Goal: Transaction & Acquisition: Purchase product/service

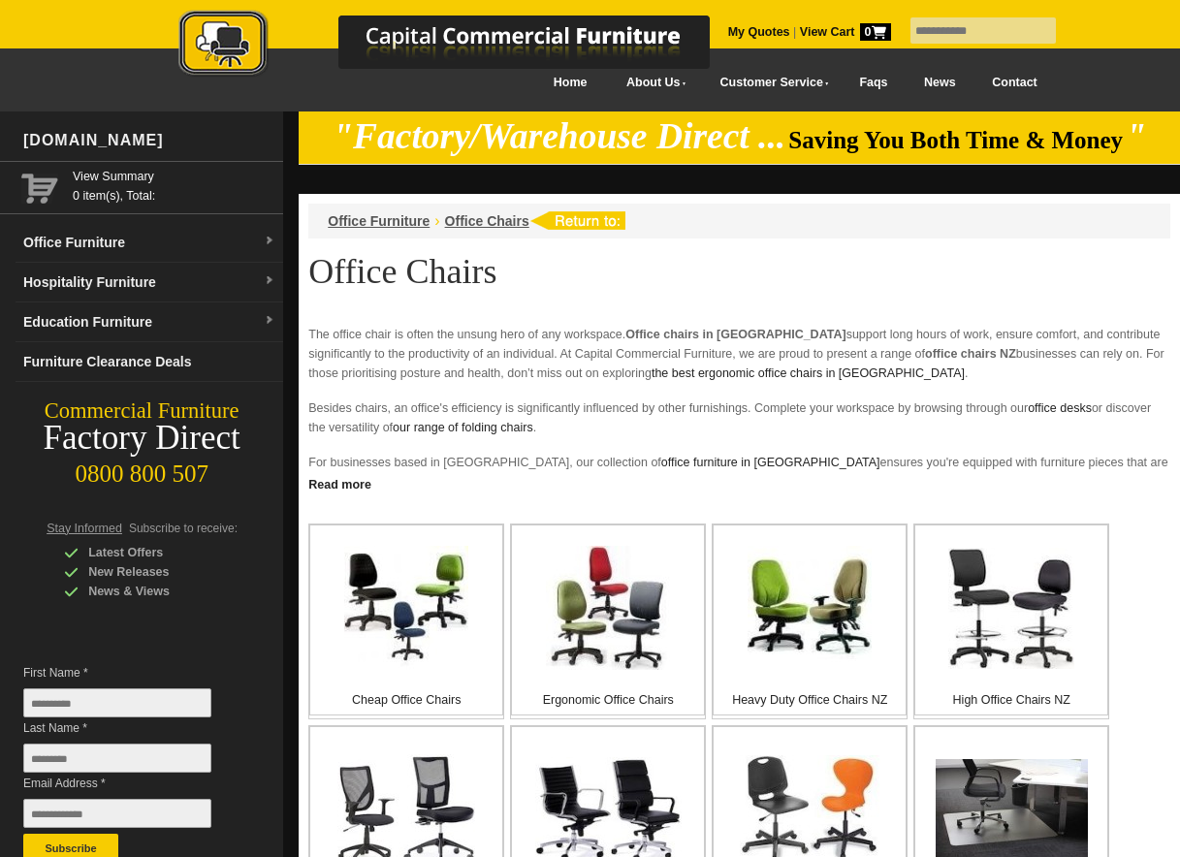
scroll to position [194, 0]
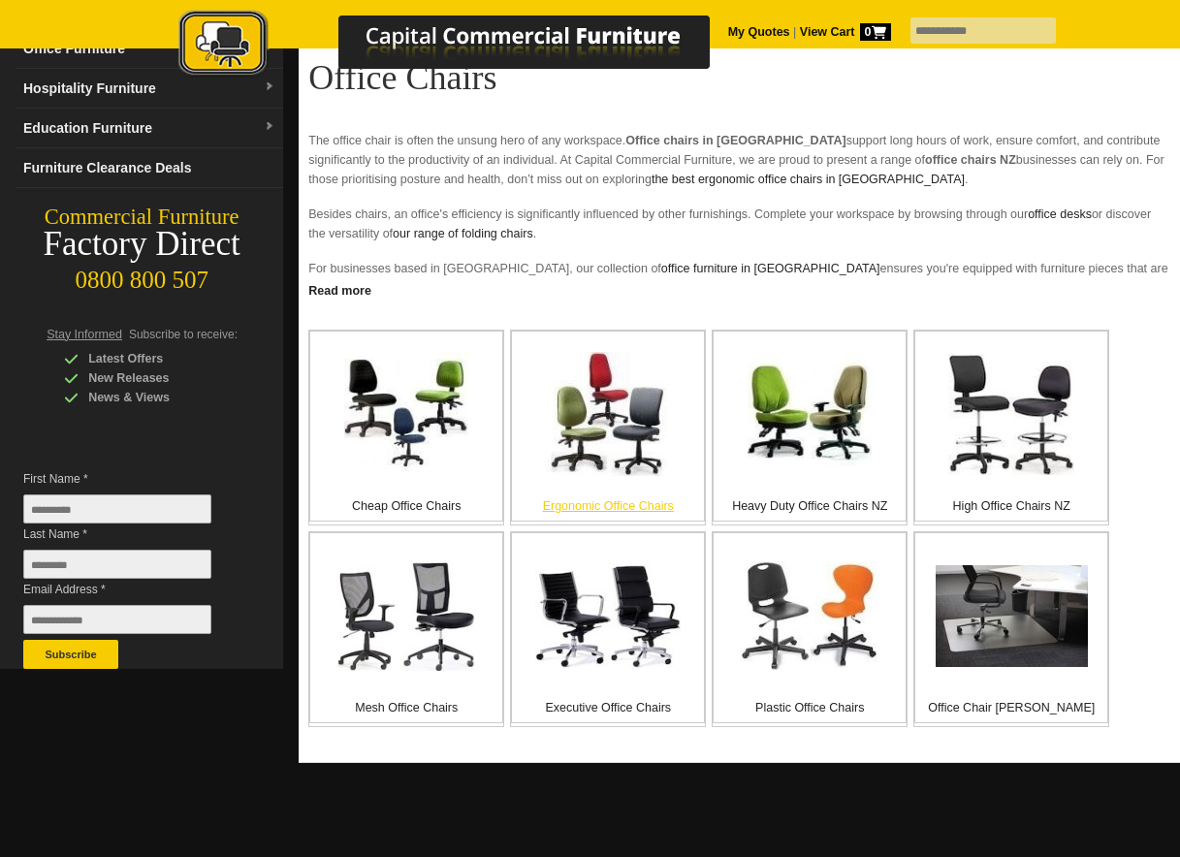
click at [562, 450] on img at bounding box center [608, 414] width 124 height 124
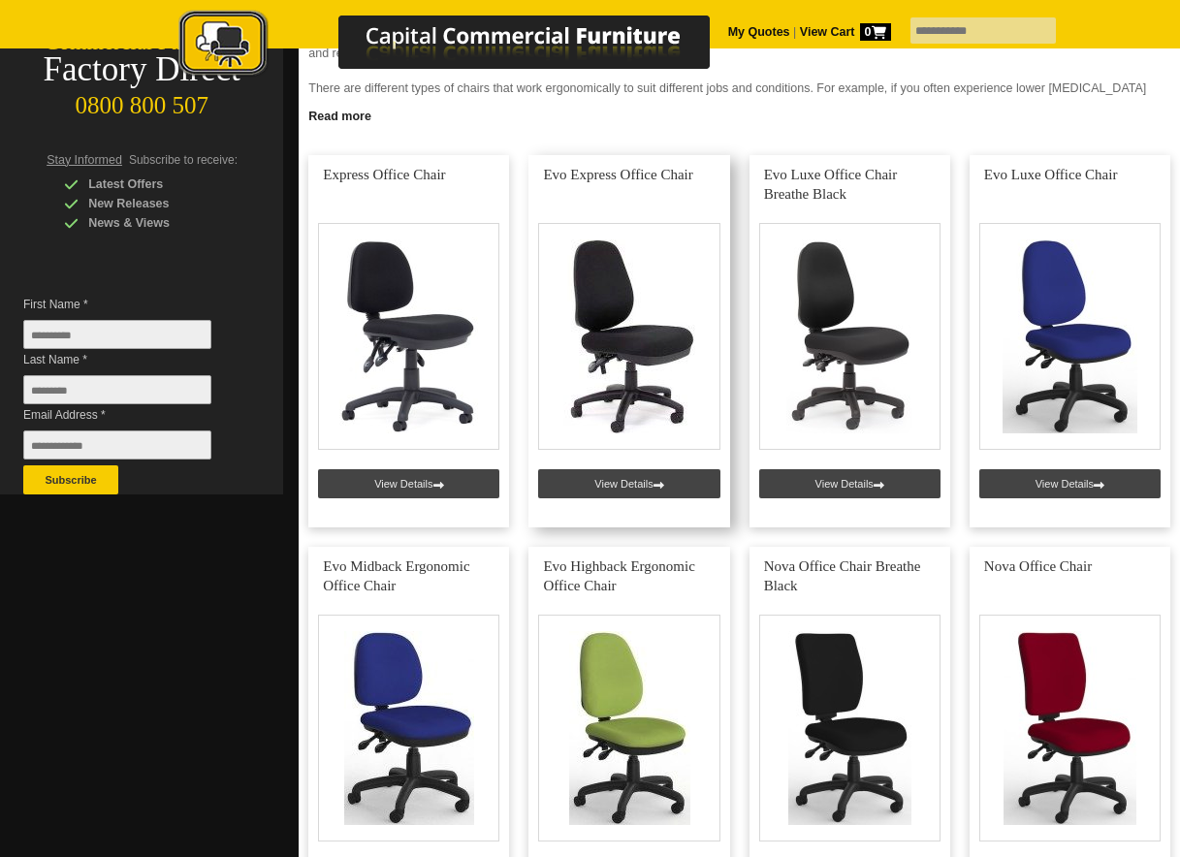
scroll to position [388, 0]
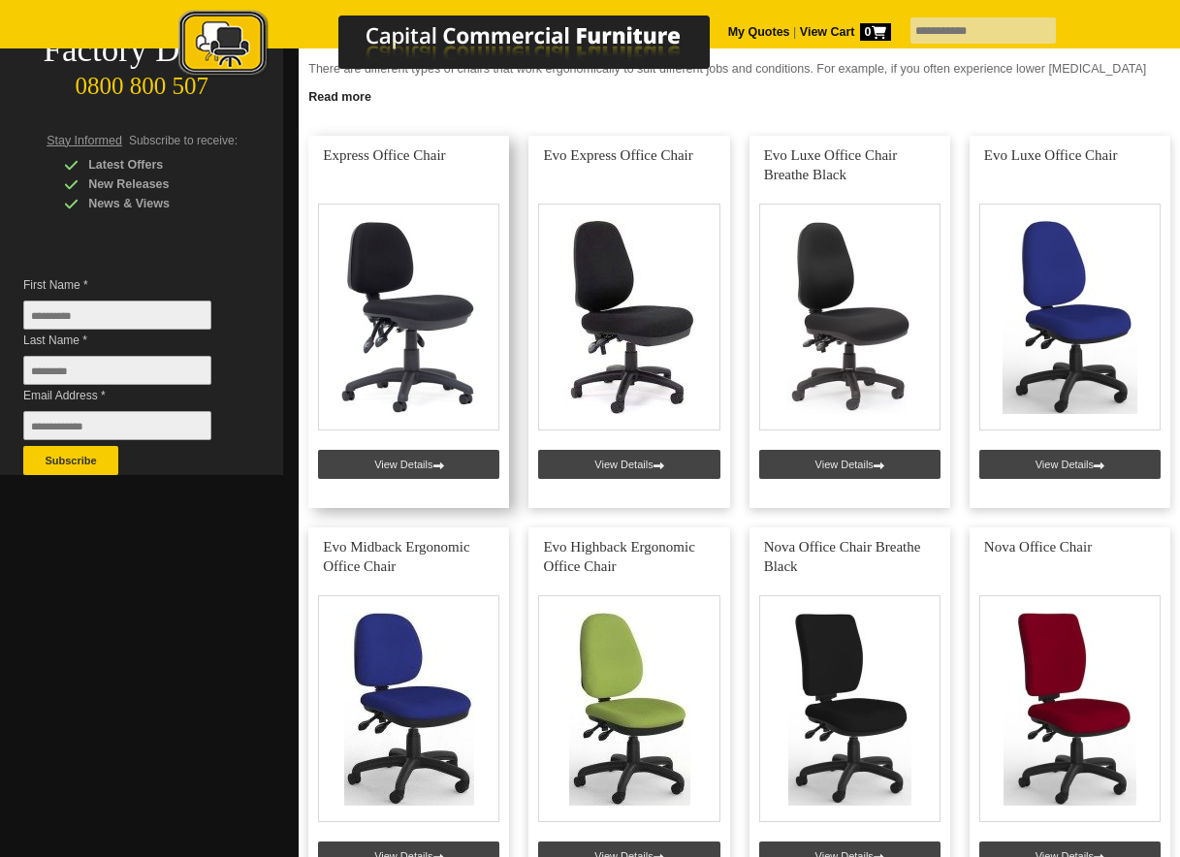
click at [394, 463] on link at bounding box center [408, 322] width 201 height 372
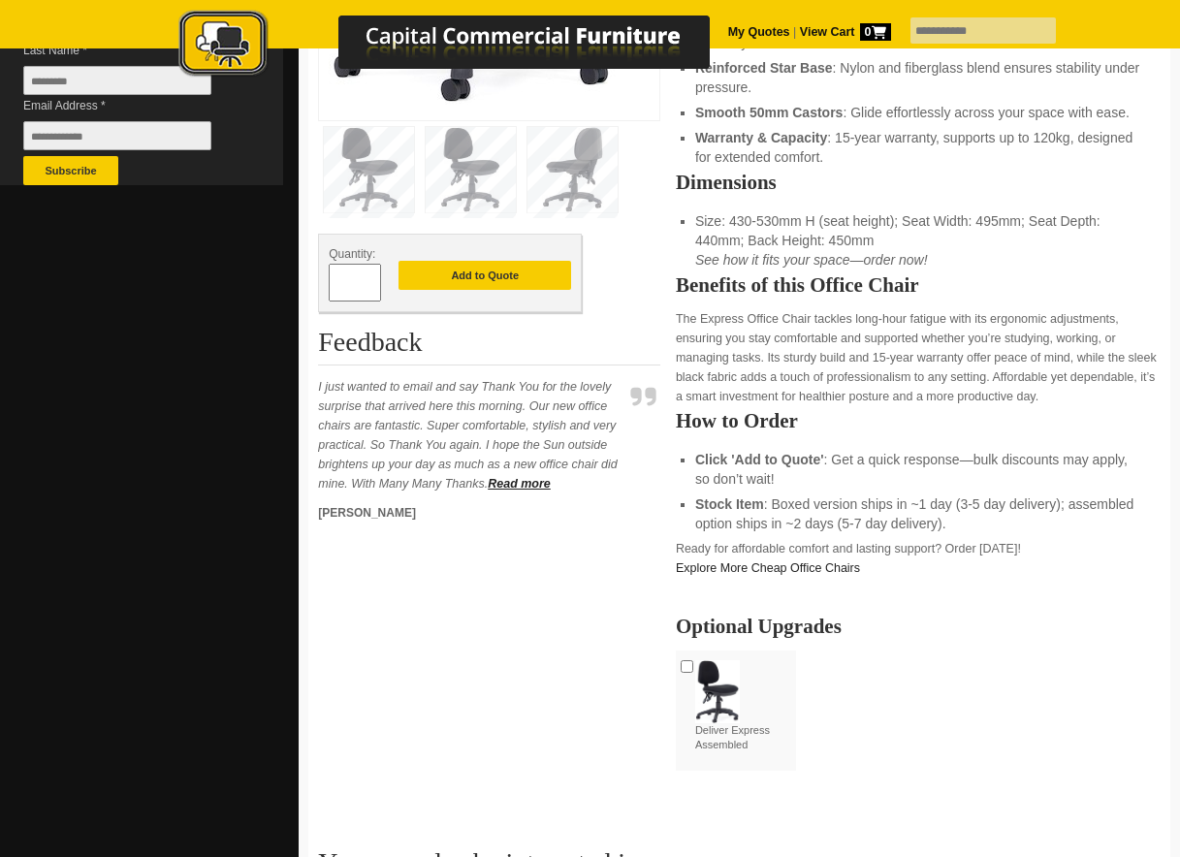
scroll to position [679, 0]
